Goal: Task Accomplishment & Management: Manage account settings

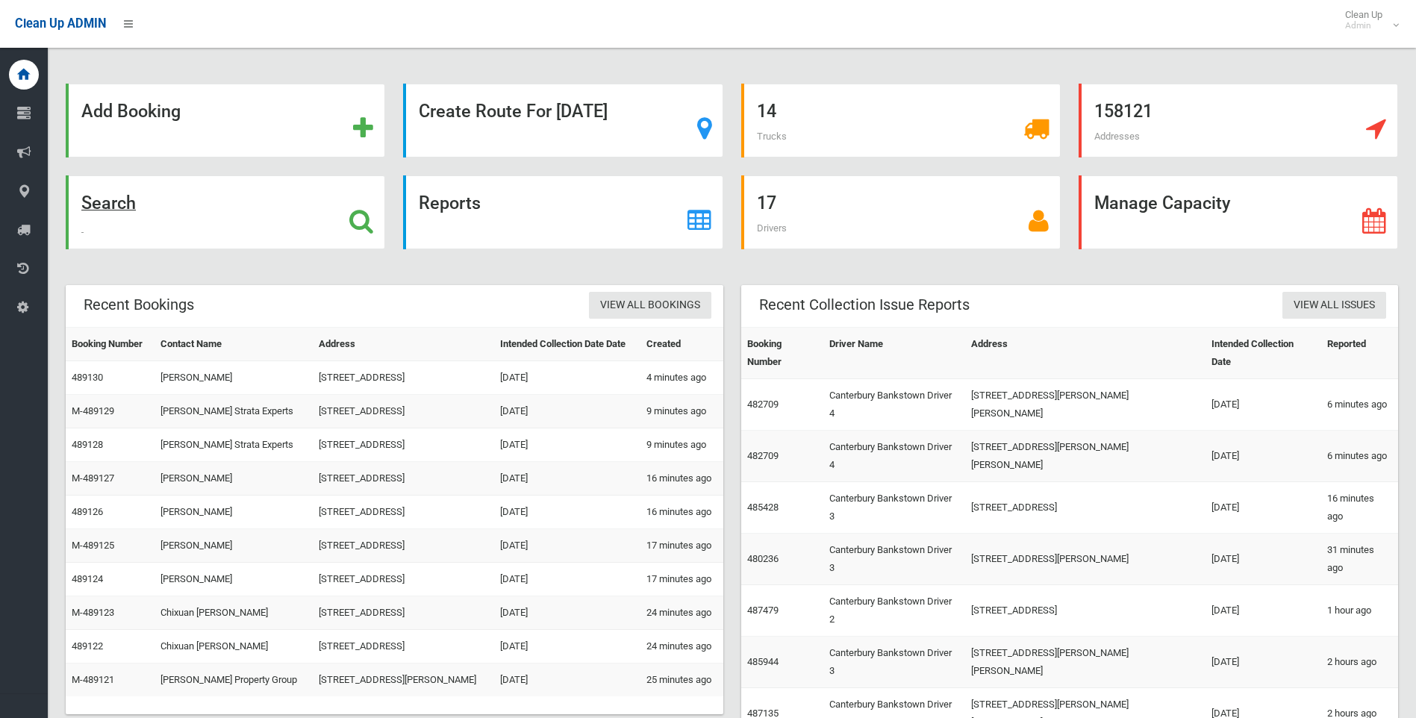
click at [123, 205] on strong "Search" at bounding box center [108, 203] width 54 height 21
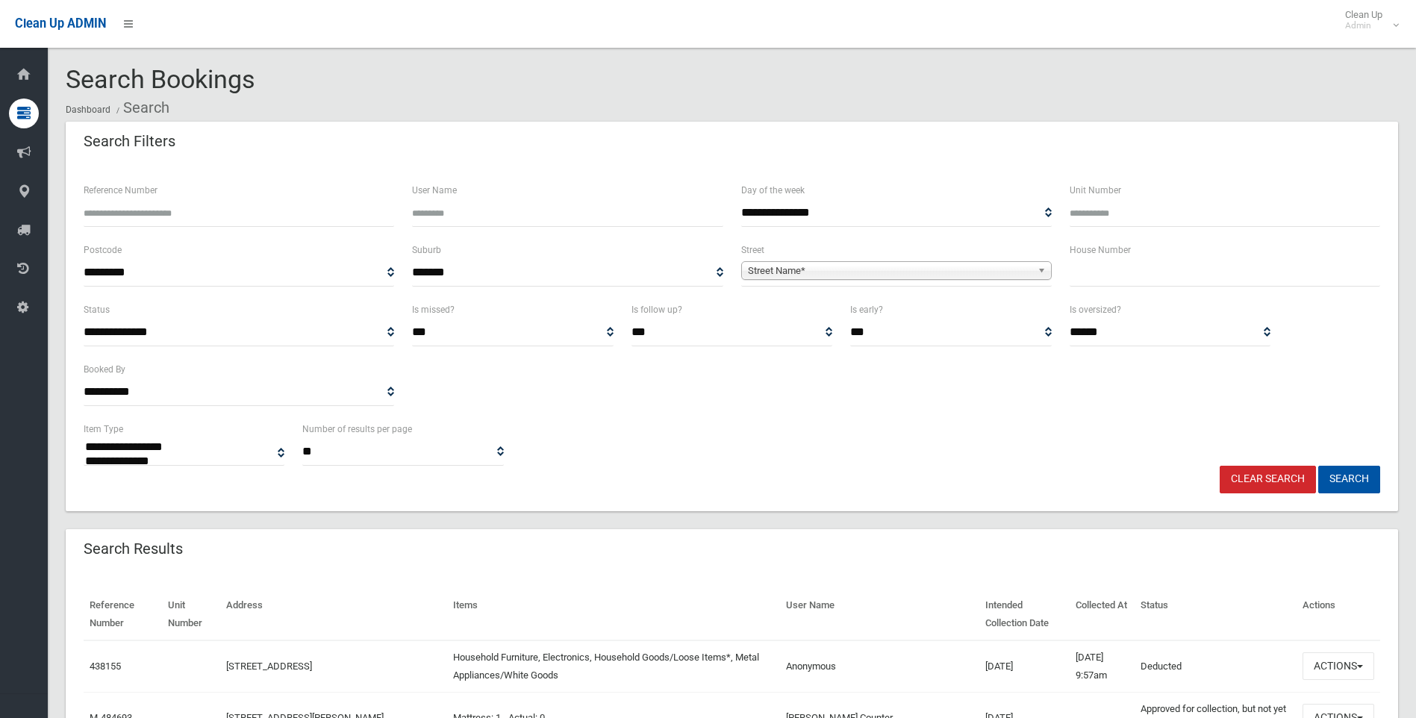
select select
click at [1126, 275] on input "text" at bounding box center [1225, 273] width 310 height 28
click at [1157, 274] on input "text" at bounding box center [1225, 273] width 310 height 28
type input "**"
click at [979, 266] on span "Street Name*" at bounding box center [890, 271] width 284 height 18
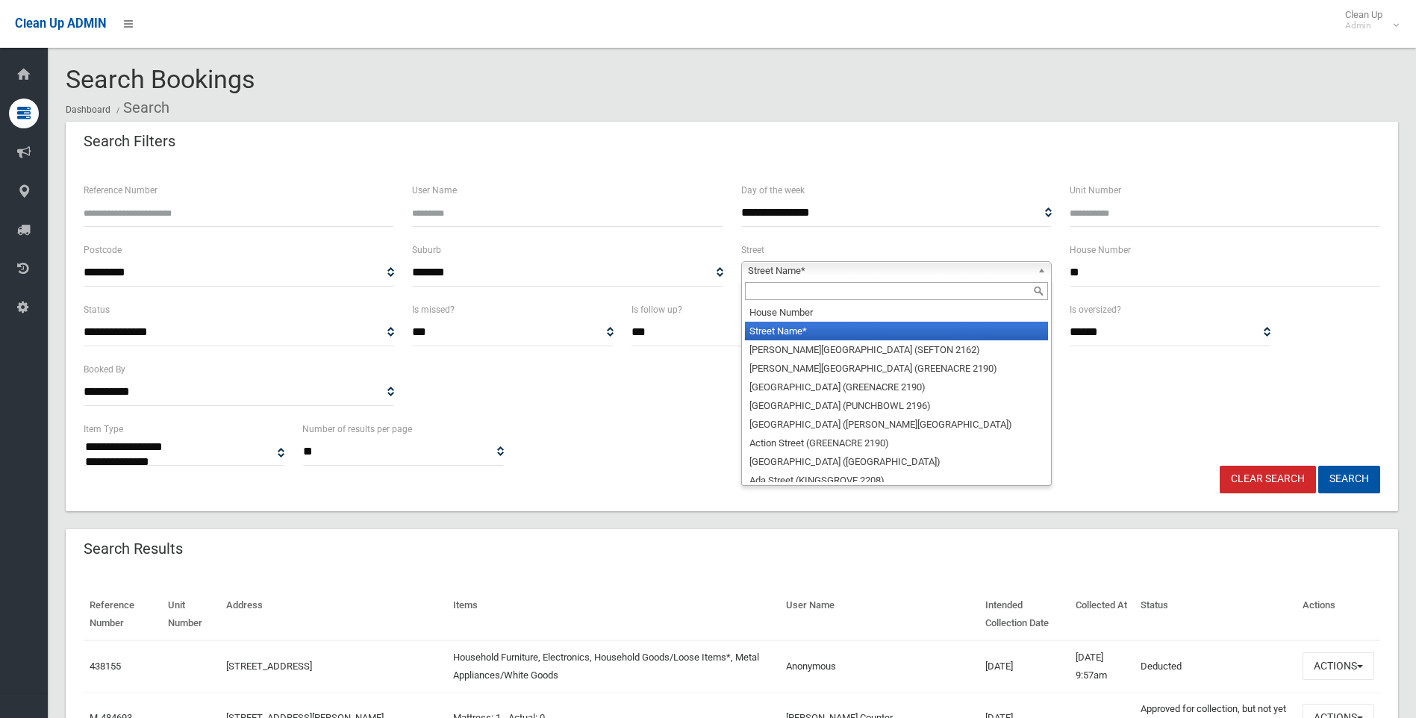
click at [860, 299] on input "text" at bounding box center [896, 291] width 303 height 18
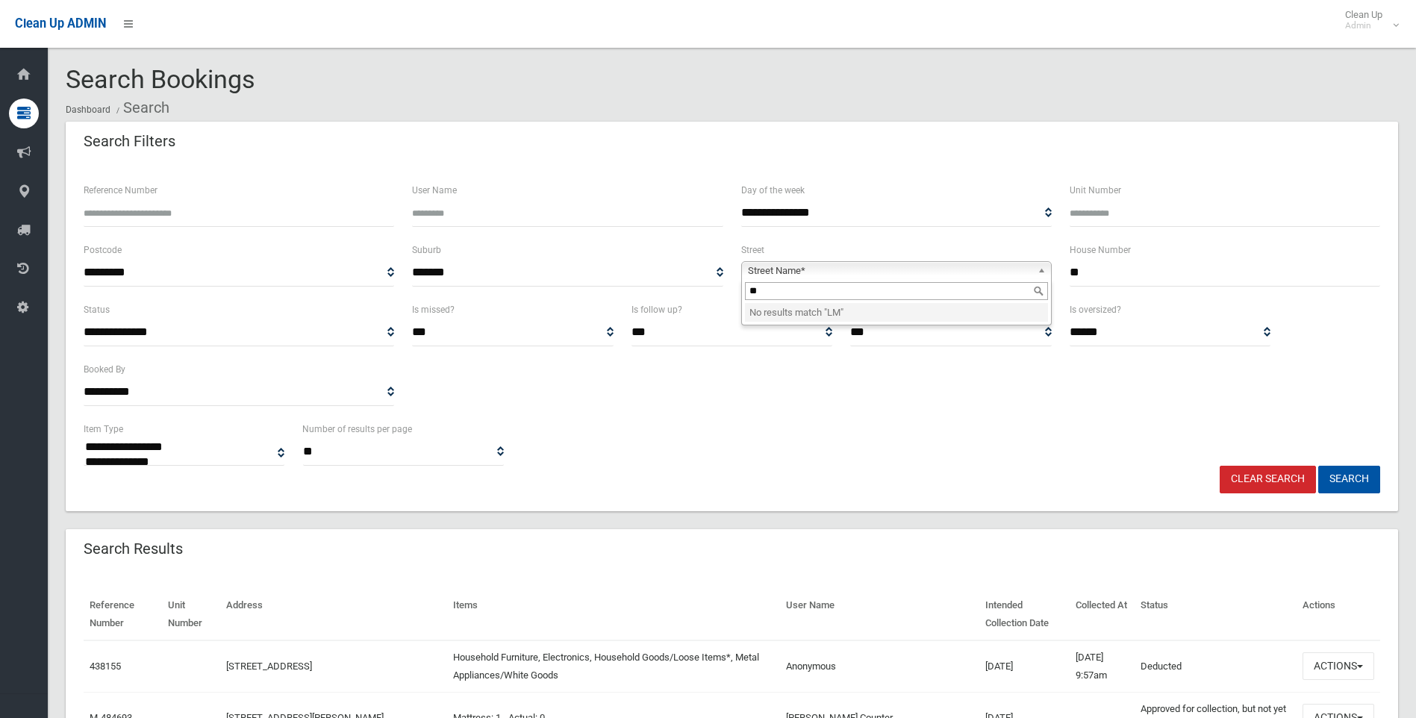
type input "*"
type input "****"
click at [772, 337] on li "Alma Road (PADSTOW 2211)" at bounding box center [896, 331] width 303 height 19
click at [1361, 473] on button "Search" at bounding box center [1349, 480] width 62 height 28
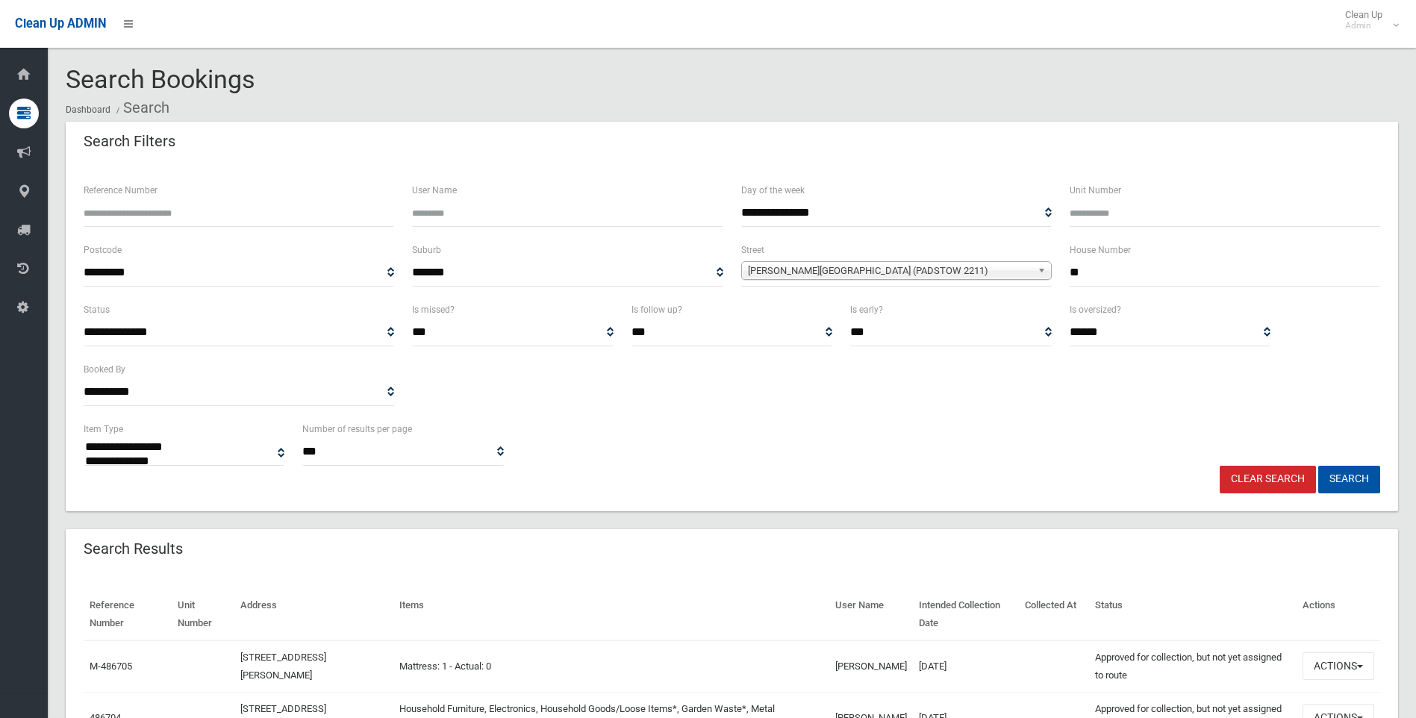
select select
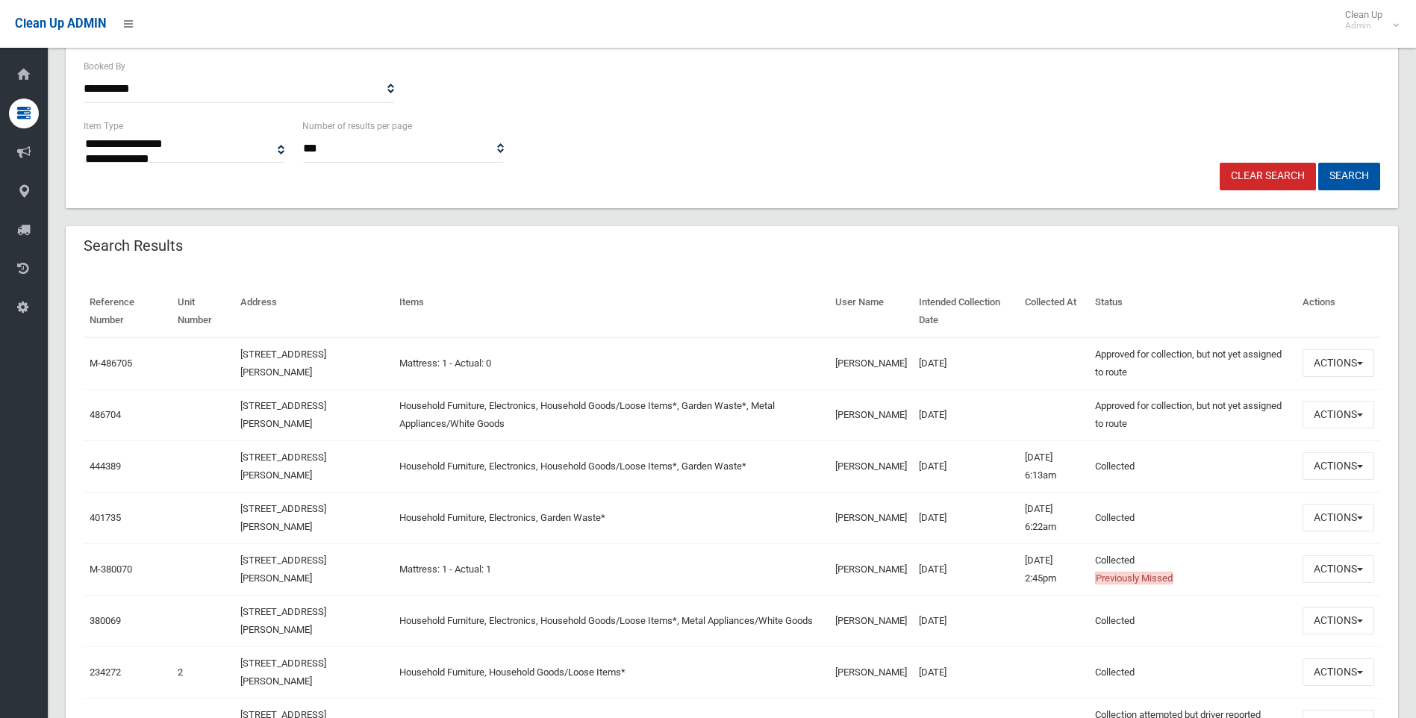
scroll to position [373, 0]
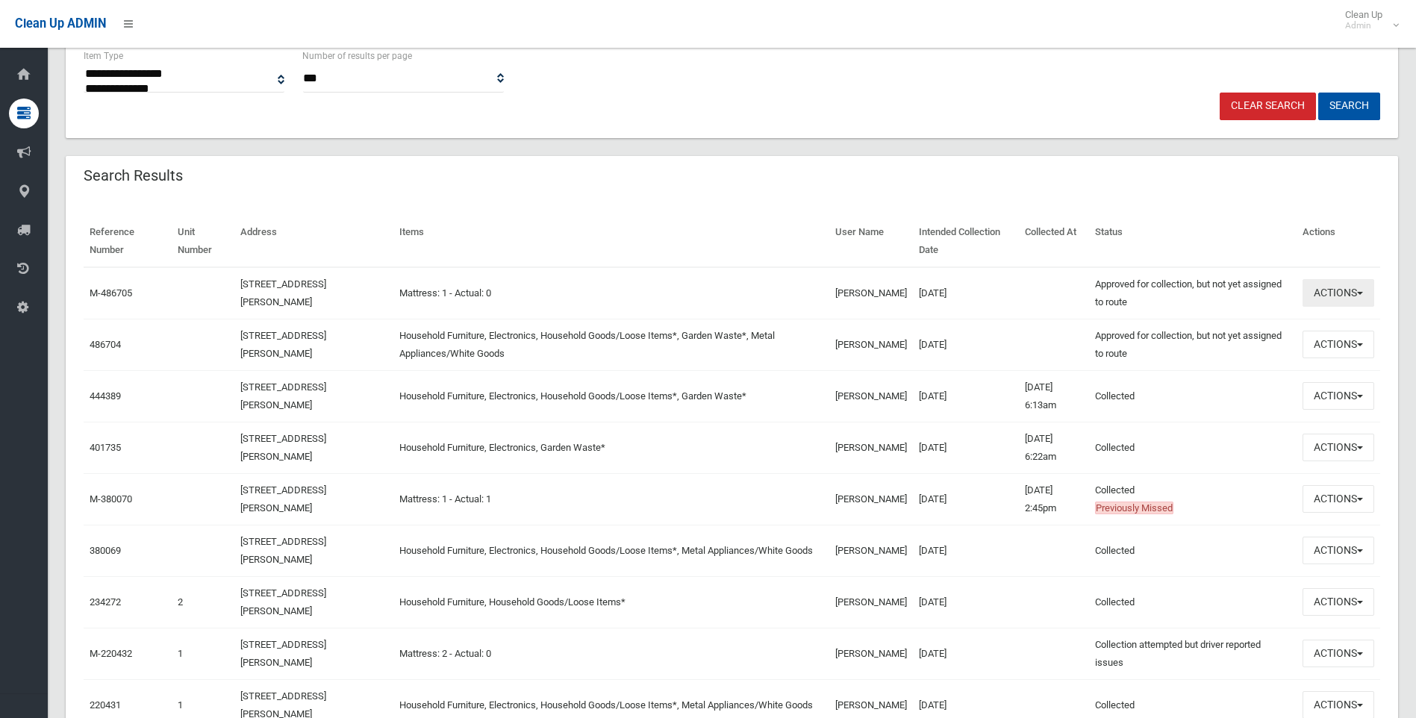
click at [1337, 293] on button "Actions" at bounding box center [1338, 293] width 72 height 28
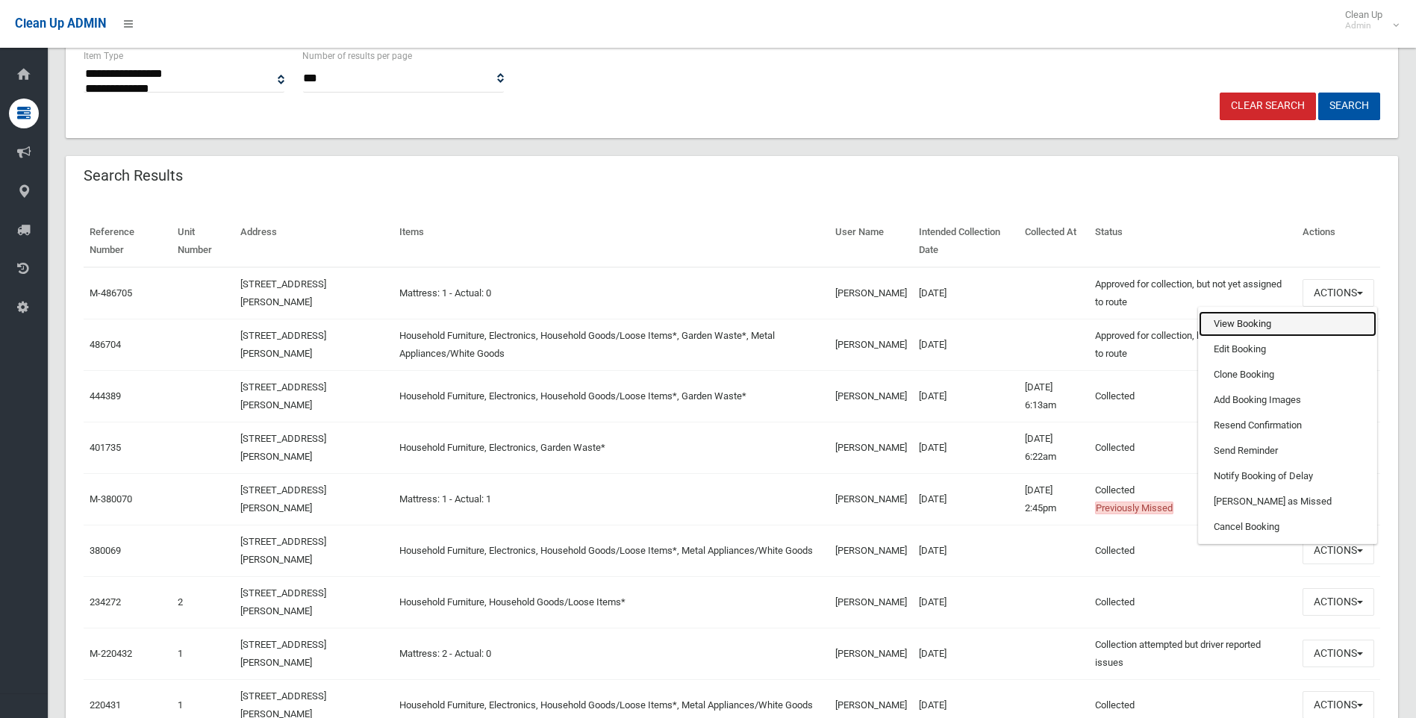
click at [1255, 324] on link "View Booking" at bounding box center [1288, 323] width 178 height 25
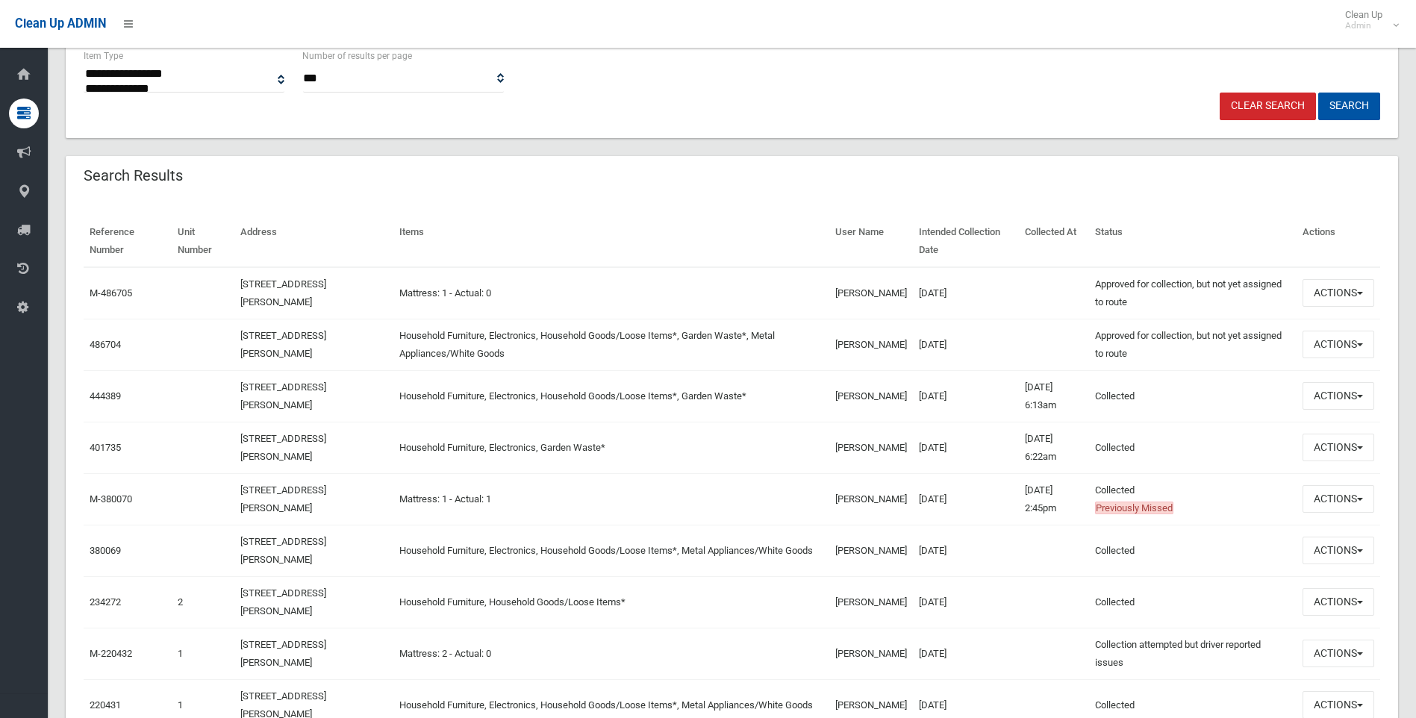
click at [1176, 210] on div "Reference Number Unit Number Address Items User Name Intended Collection Date C…" at bounding box center [732, 534] width 1332 height 672
click at [1331, 296] on button "Actions" at bounding box center [1338, 293] width 72 height 28
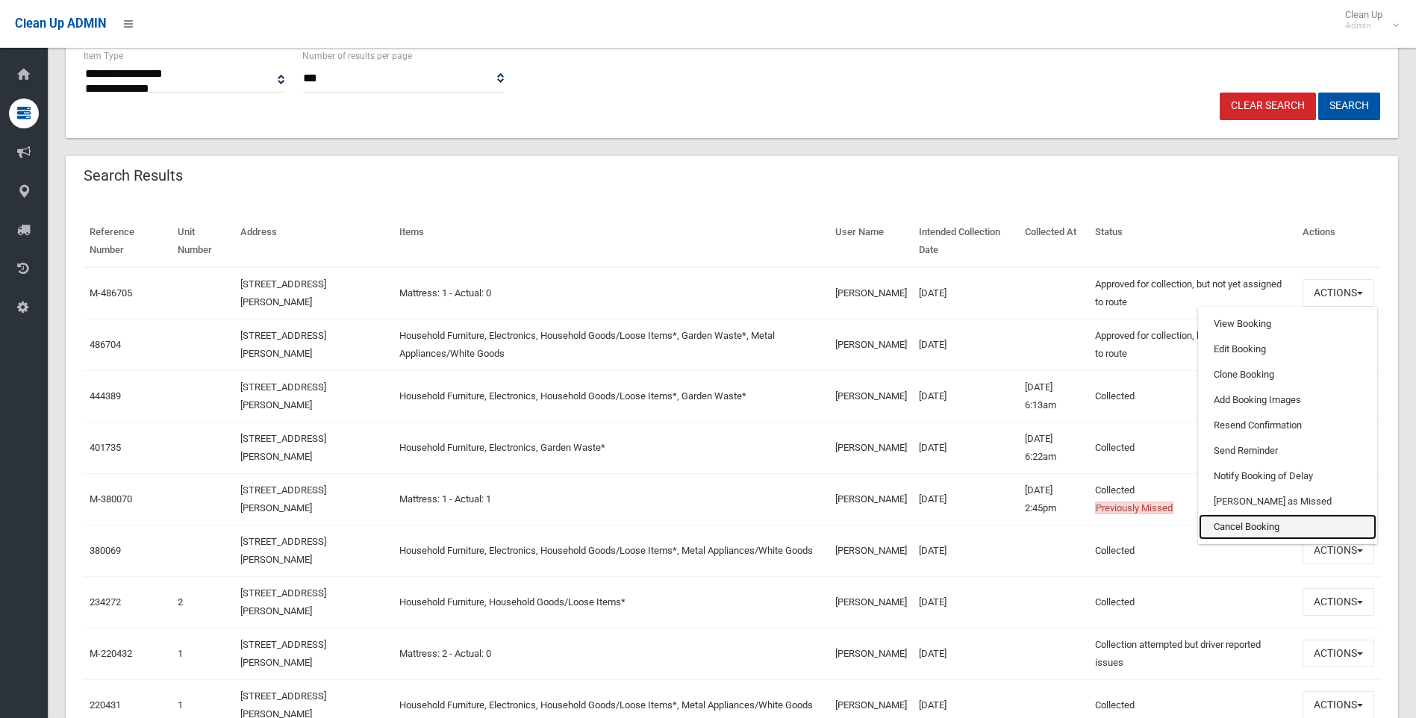
click at [1227, 523] on link "Cancel Booking" at bounding box center [1288, 526] width 178 height 25
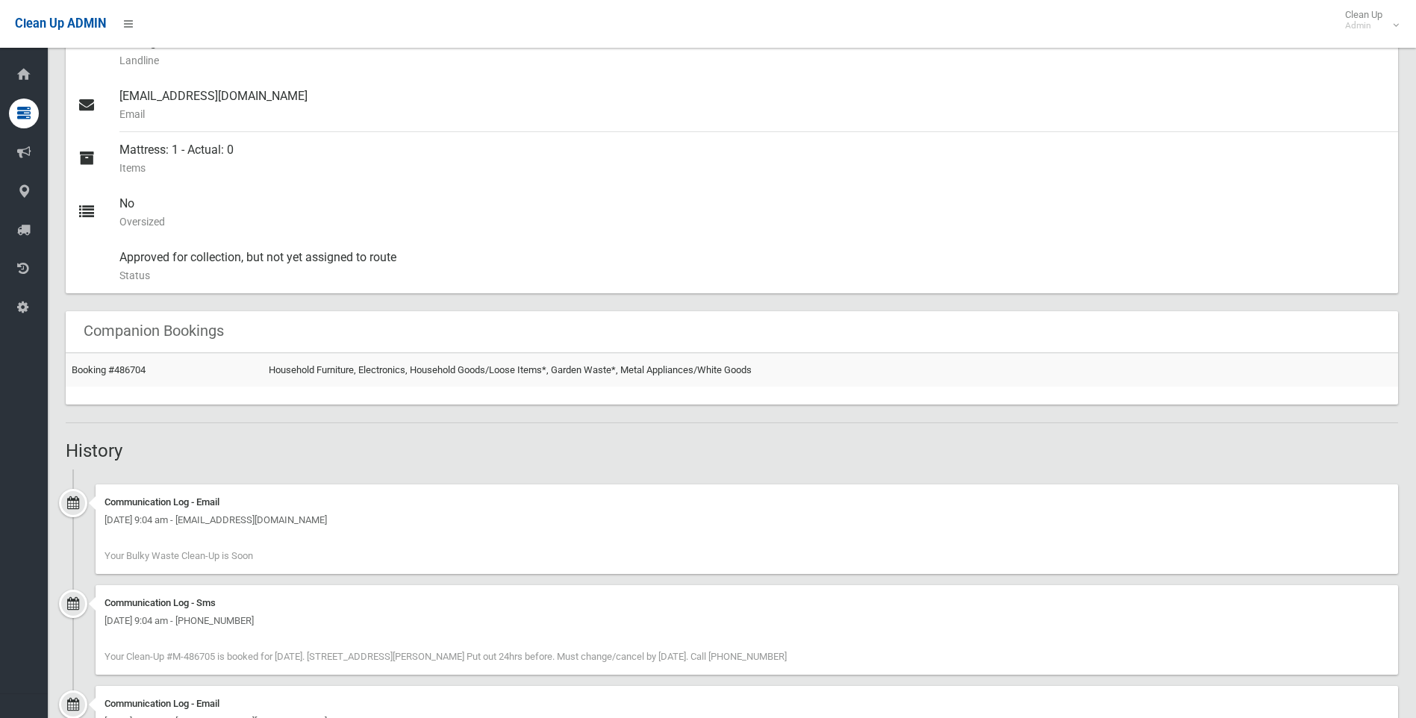
scroll to position [373, 0]
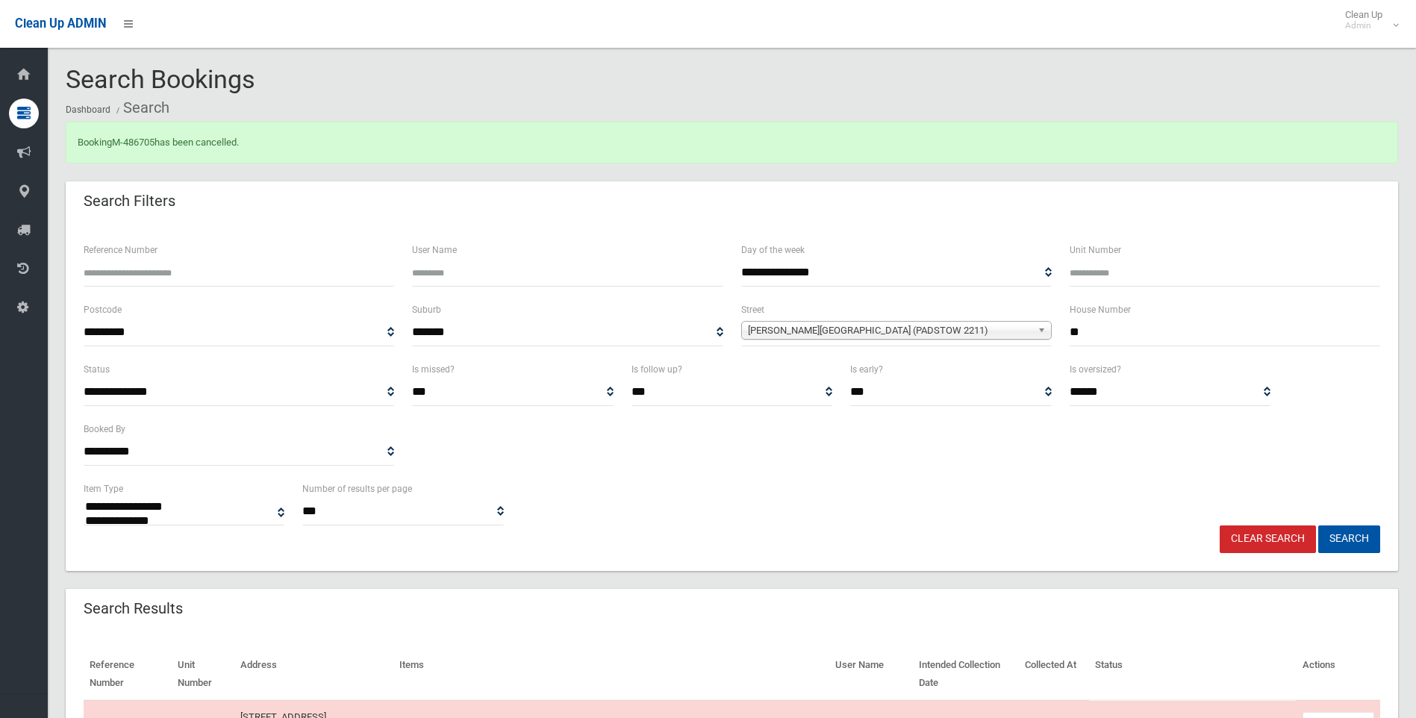
select select
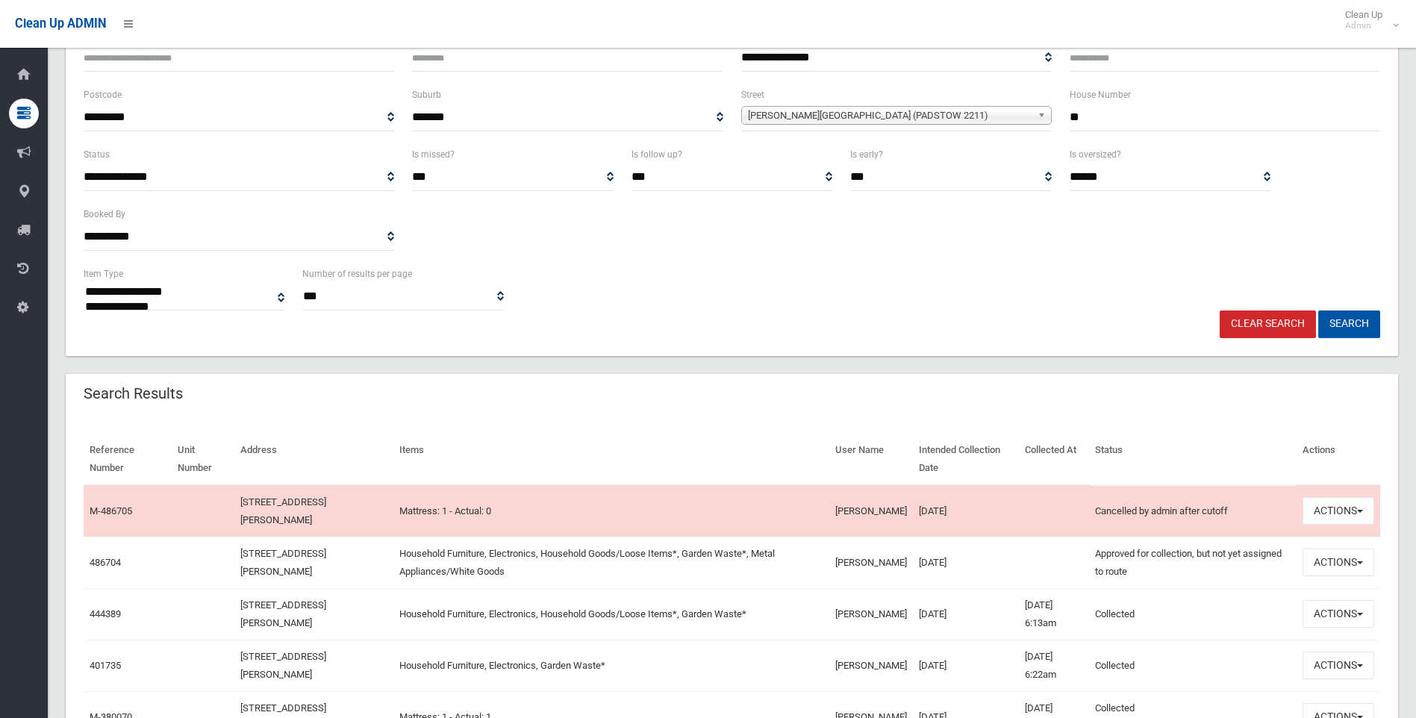
scroll to position [224, 0]
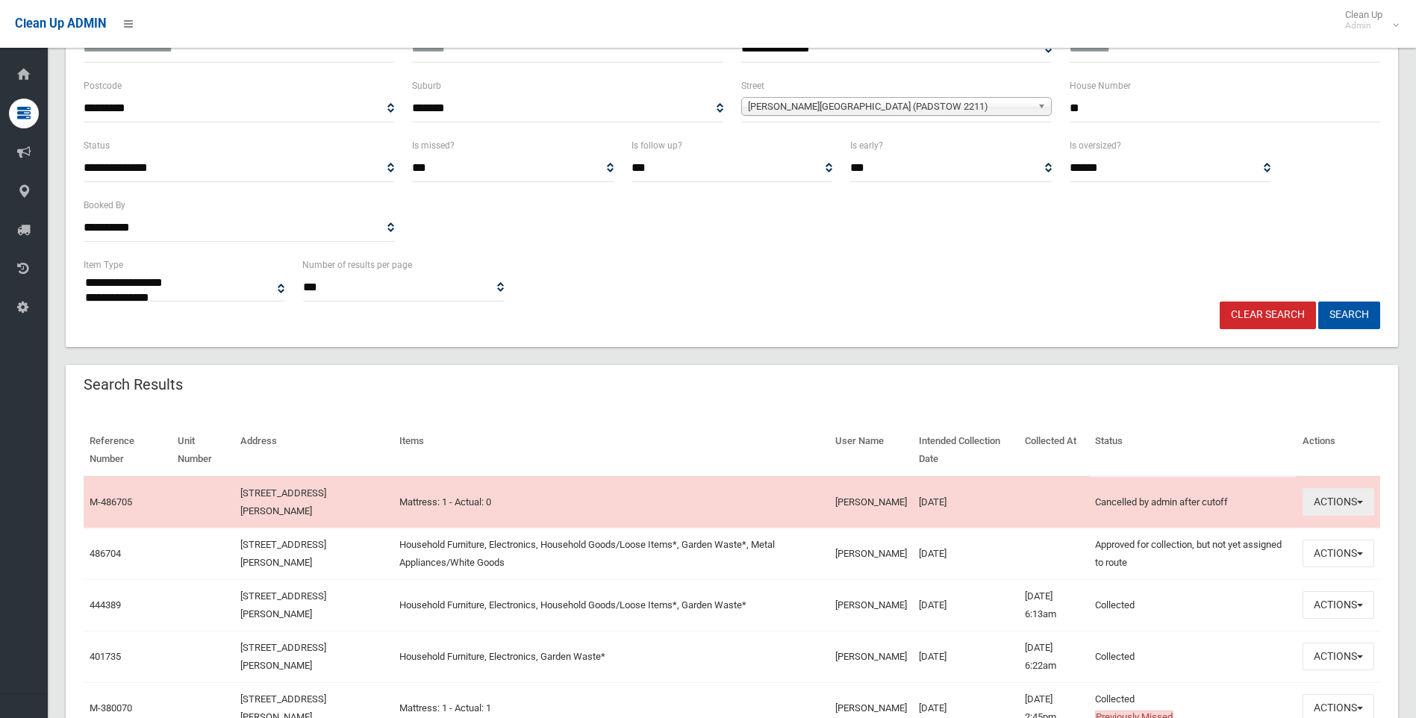
click at [1361, 495] on button "Actions" at bounding box center [1338, 502] width 72 height 28
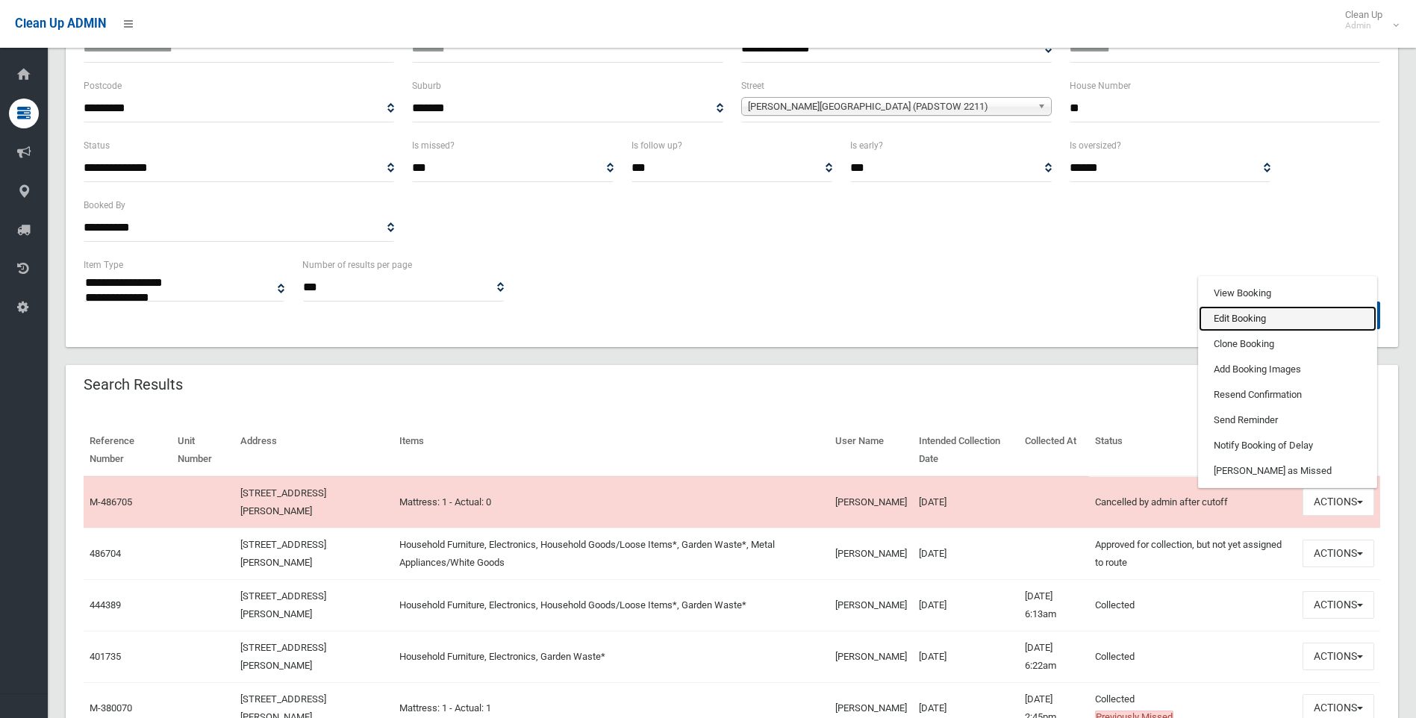
click at [1239, 321] on link "Edit Booking" at bounding box center [1288, 318] width 178 height 25
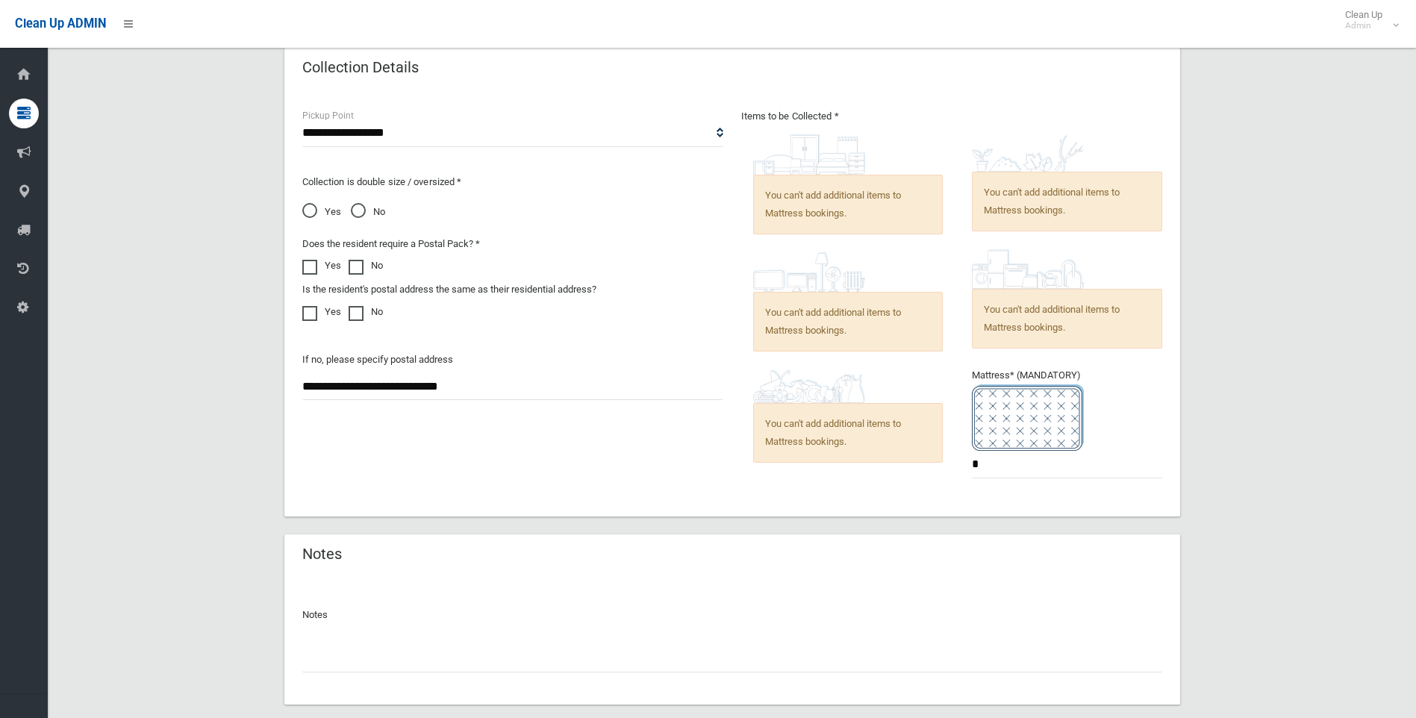
scroll to position [843, 0]
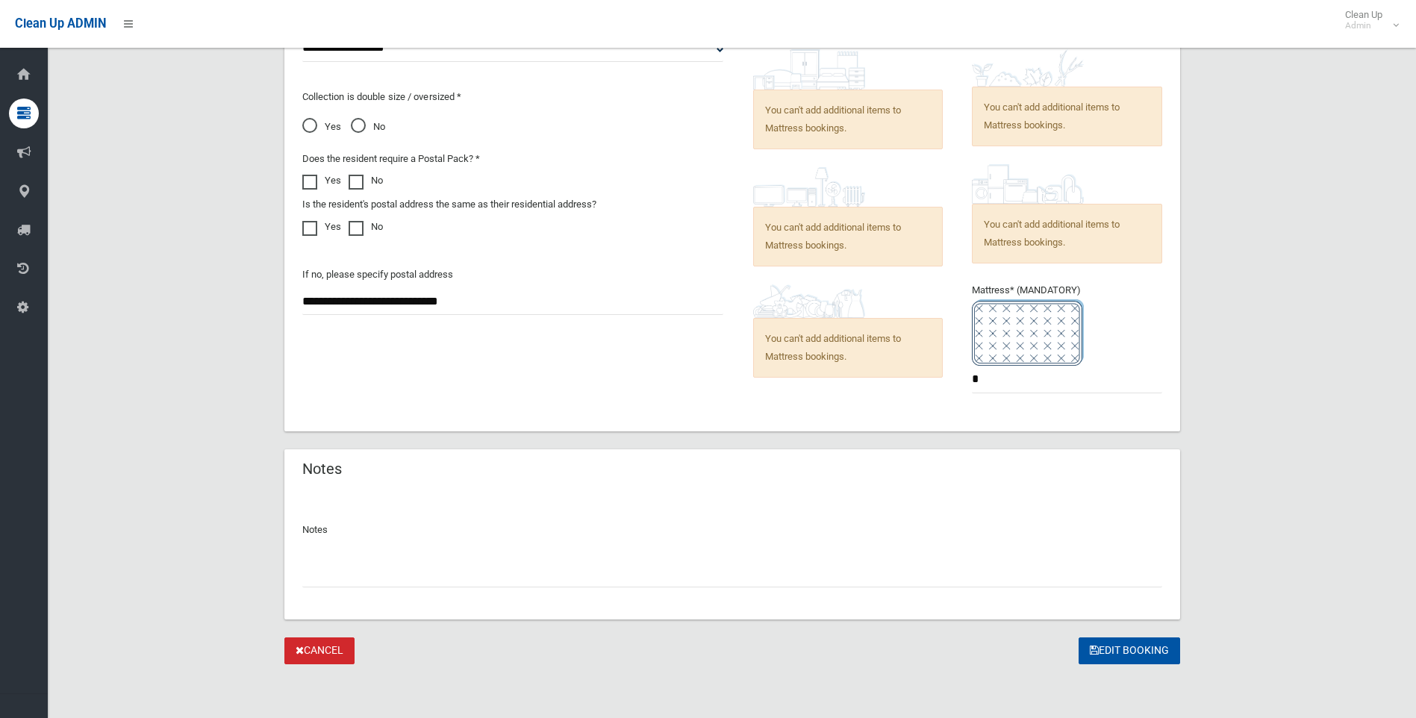
click at [449, 563] on input "text" at bounding box center [732, 574] width 860 height 28
type input "*"
type input "**********"
click at [1116, 637] on button "Edit Booking" at bounding box center [1130, 651] width 102 height 28
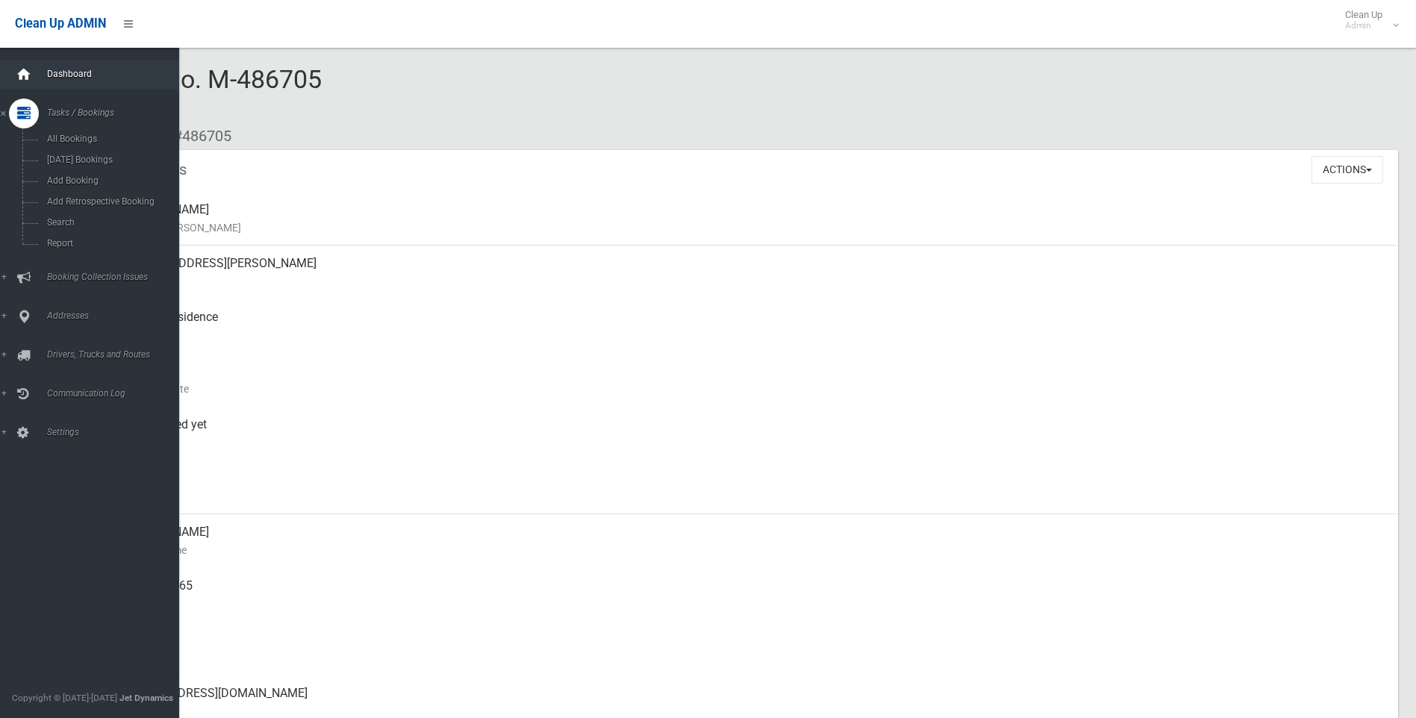
click at [15, 69] on div at bounding box center [24, 75] width 30 height 30
